Goal: Information Seeking & Learning: Learn about a topic

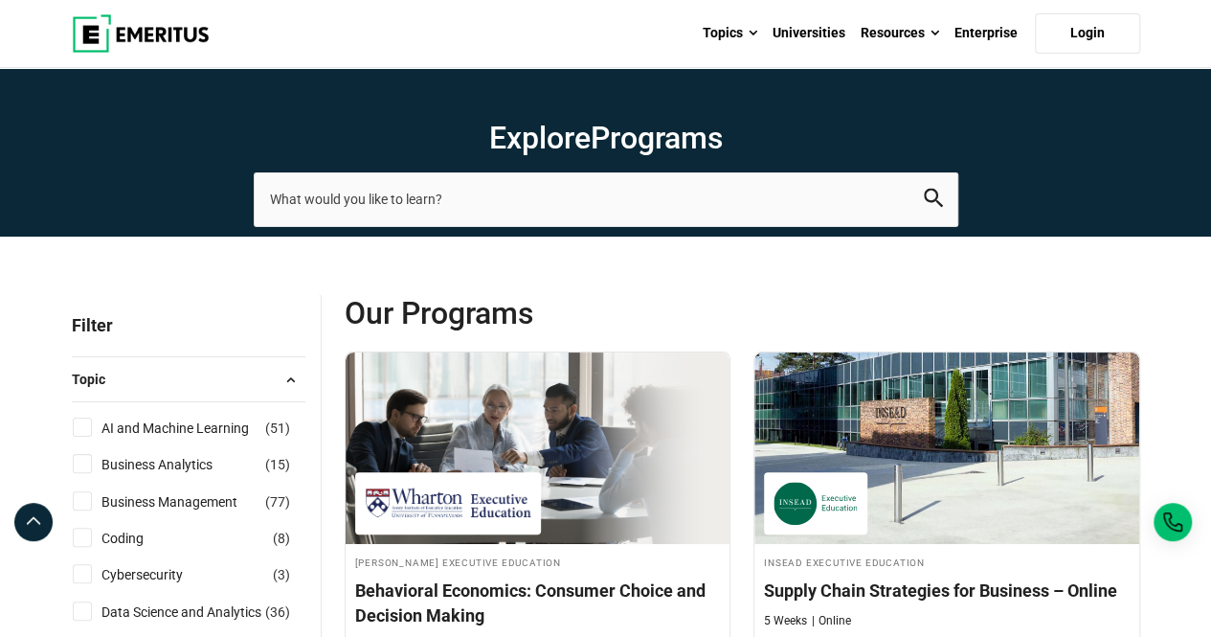
click at [180, 378] on button "Topic" at bounding box center [189, 379] width 234 height 29
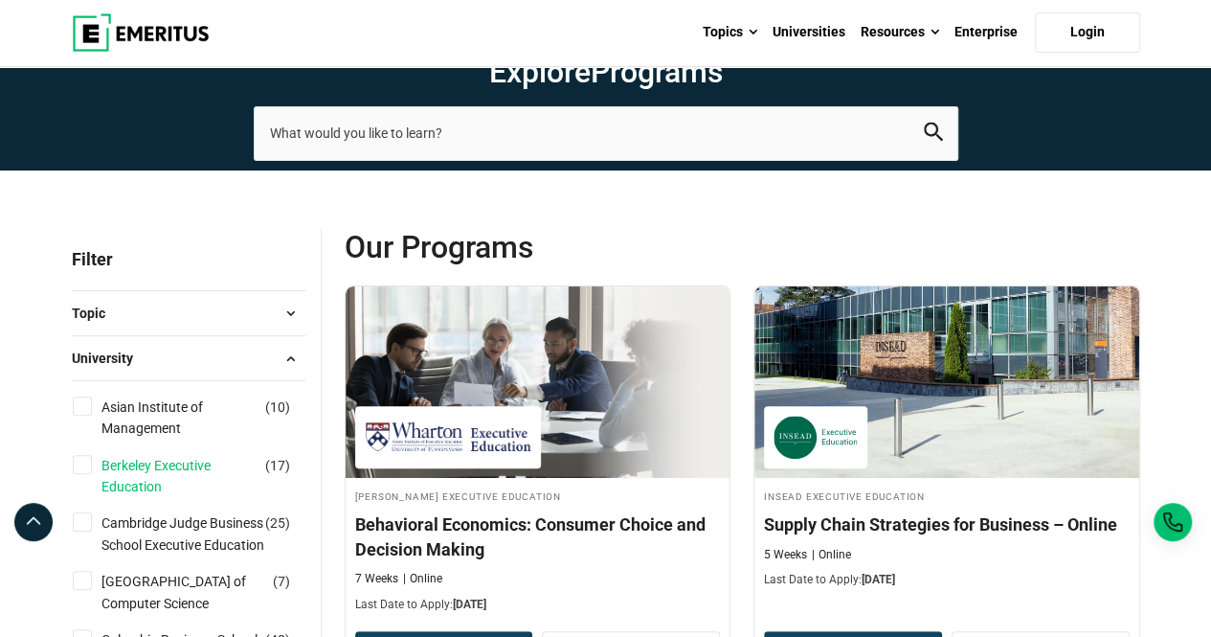
scroll to position [127, 0]
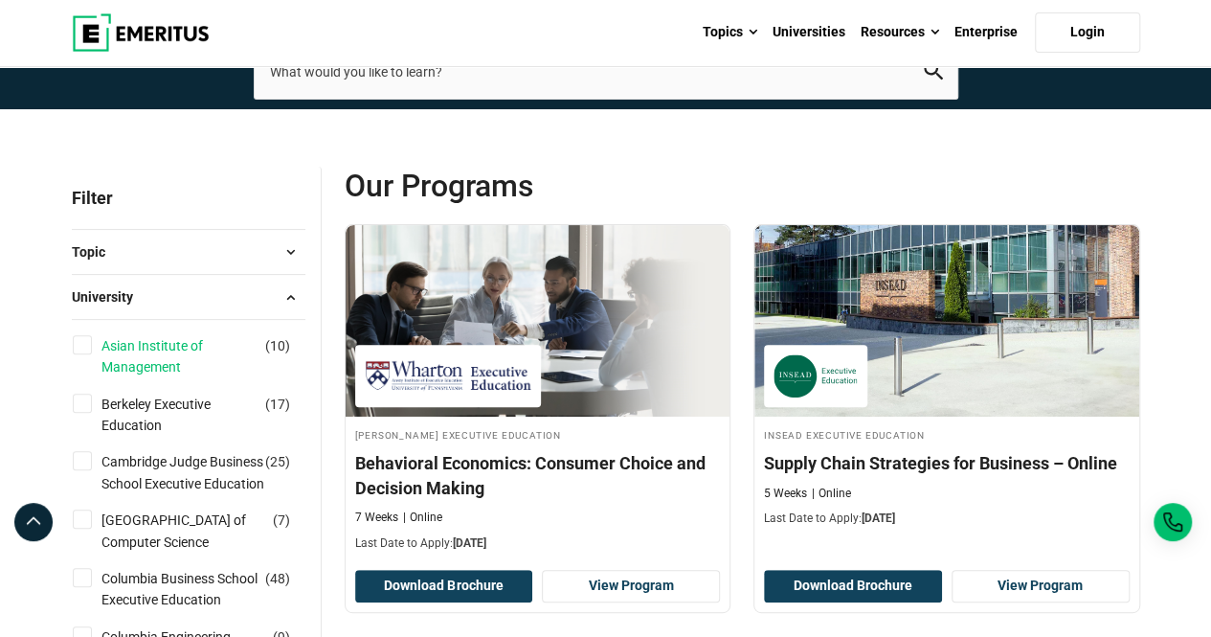
click at [145, 364] on link "Asian Institute of Management" at bounding box center [201, 356] width 201 height 43
checkbox input "true"
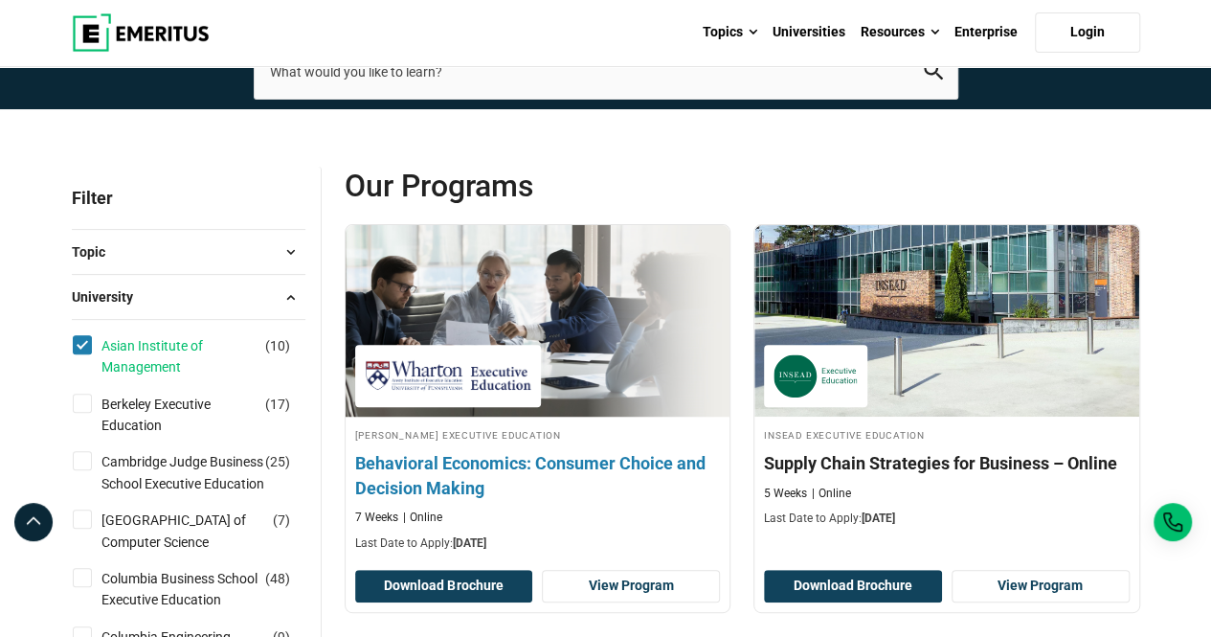
scroll to position [152, 0]
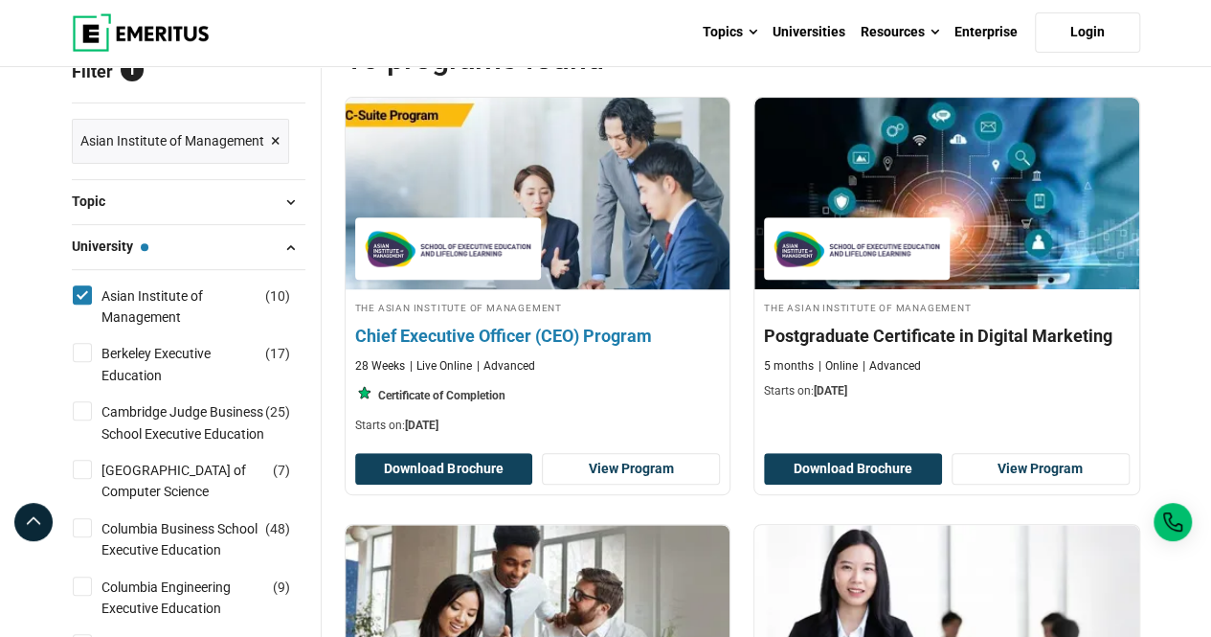
drag, startPoint x: 541, startPoint y: 336, endPoint x: 586, endPoint y: 344, distance: 45.6
click at [586, 344] on h4 "Chief Executive Officer (CEO) Program" at bounding box center [538, 336] width 366 height 24
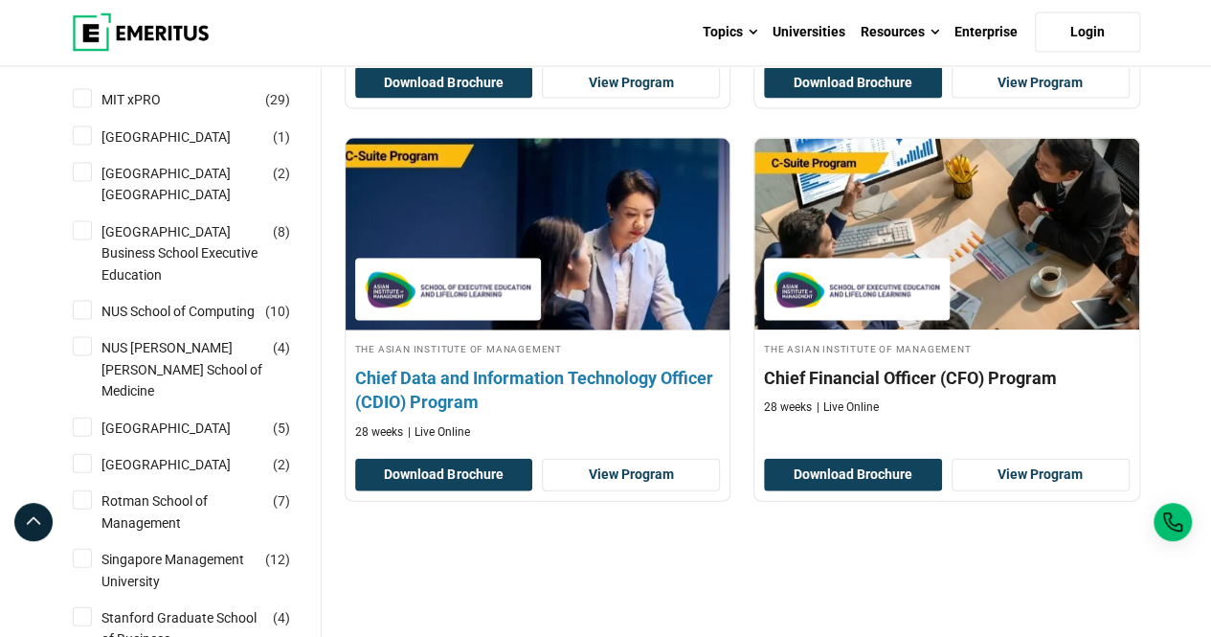
scroll to position [1914, 0]
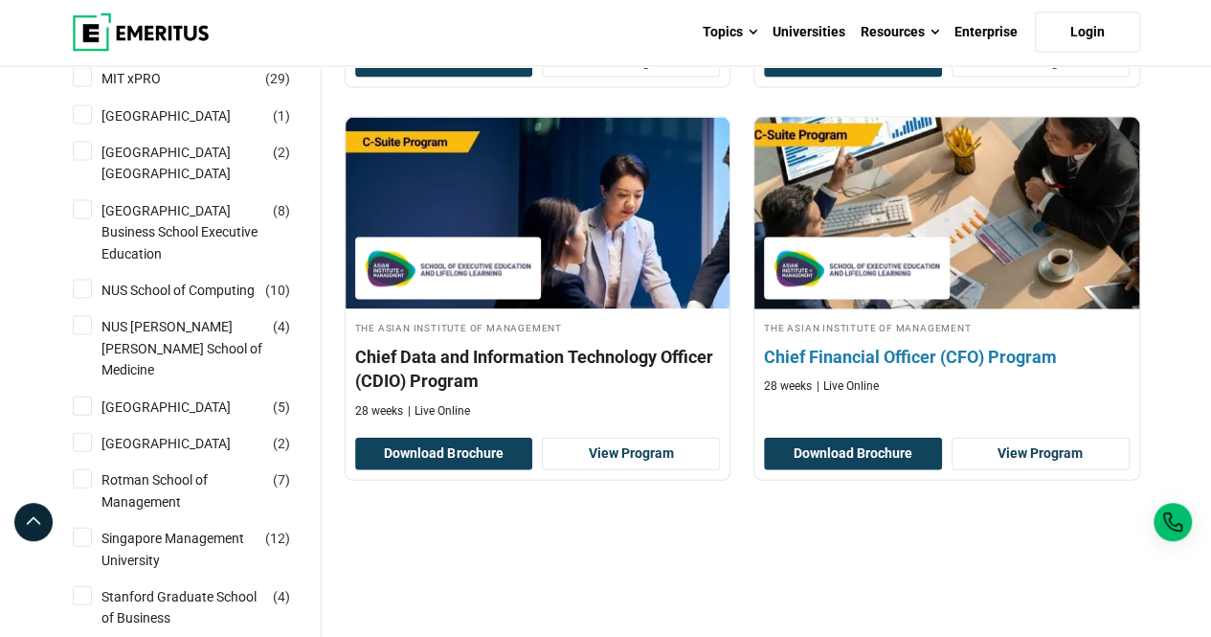
click at [873, 351] on h4 "Chief Financial Officer (CFO) Program" at bounding box center [947, 357] width 366 height 24
